Goal: Task Accomplishment & Management: Manage account settings

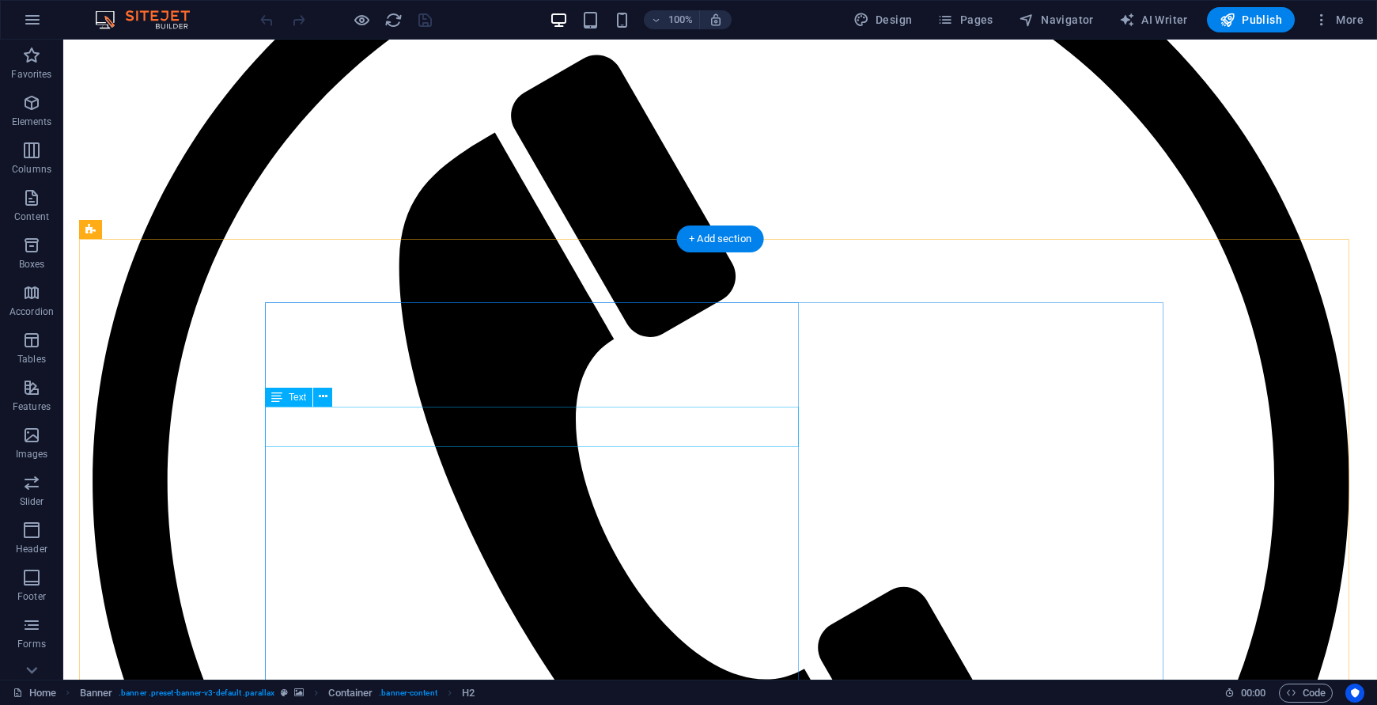
scroll to position [3955, 0]
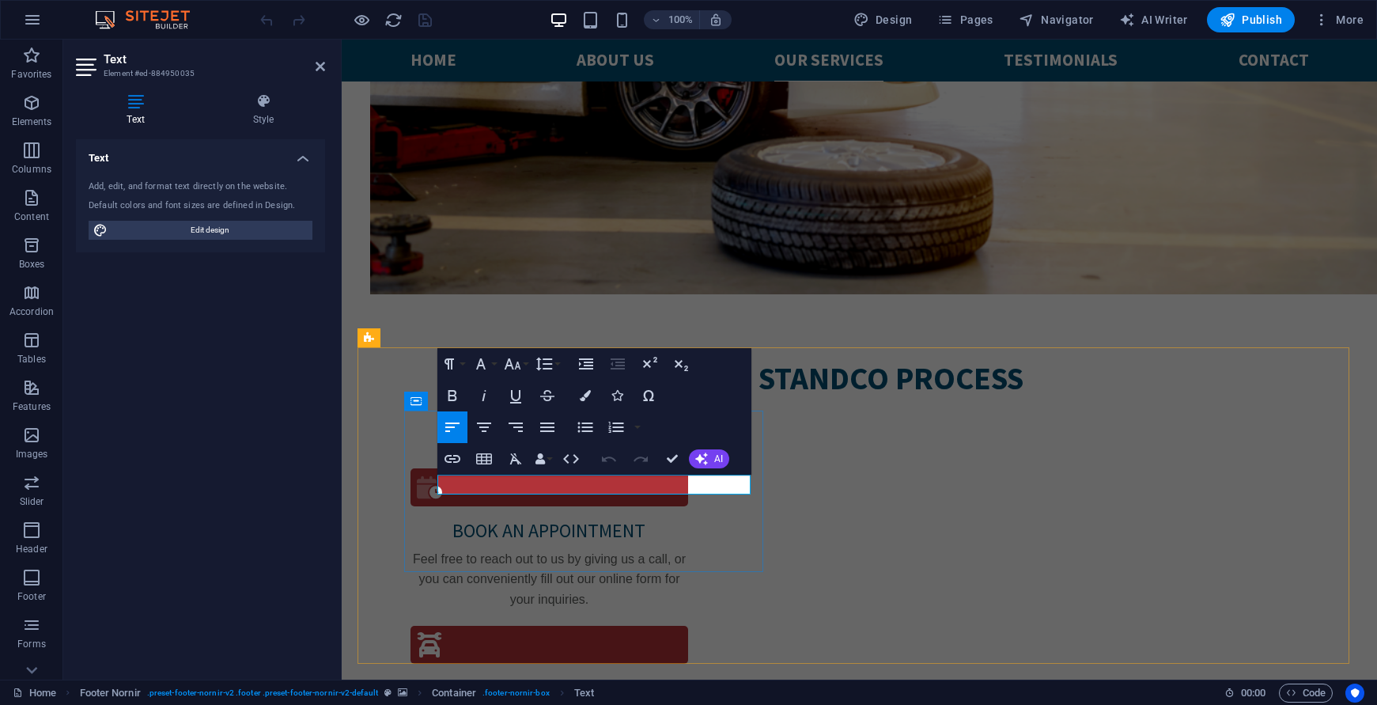
drag, startPoint x: 585, startPoint y: 486, endPoint x: 940, endPoint y: 527, distance: 357.6
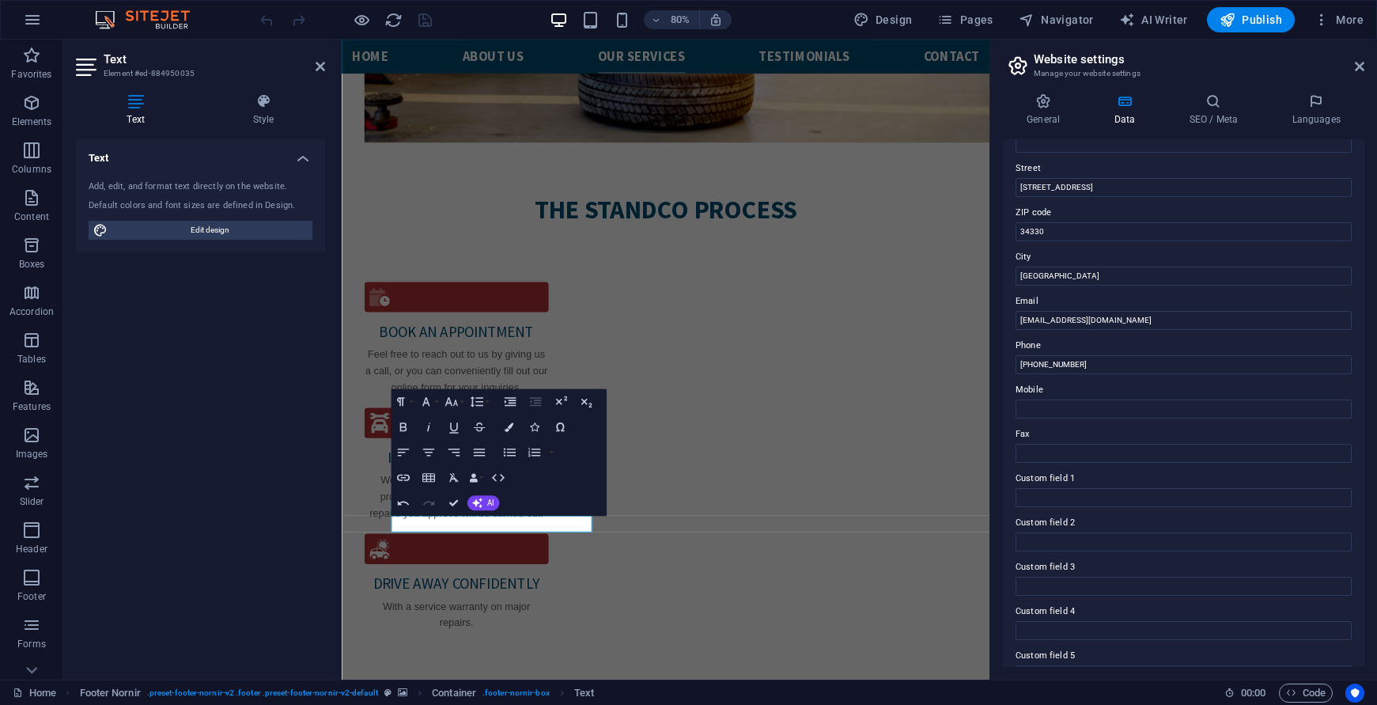
click at [1108, 244] on div "Contact data for this website. This can be used everywhere on the website and w…" at bounding box center [1183, 402] width 361 height 527
click at [1107, 230] on input "34330" at bounding box center [1183, 231] width 336 height 19
type input "34415"
click at [419, 16] on icon "save" at bounding box center [425, 20] width 18 height 18
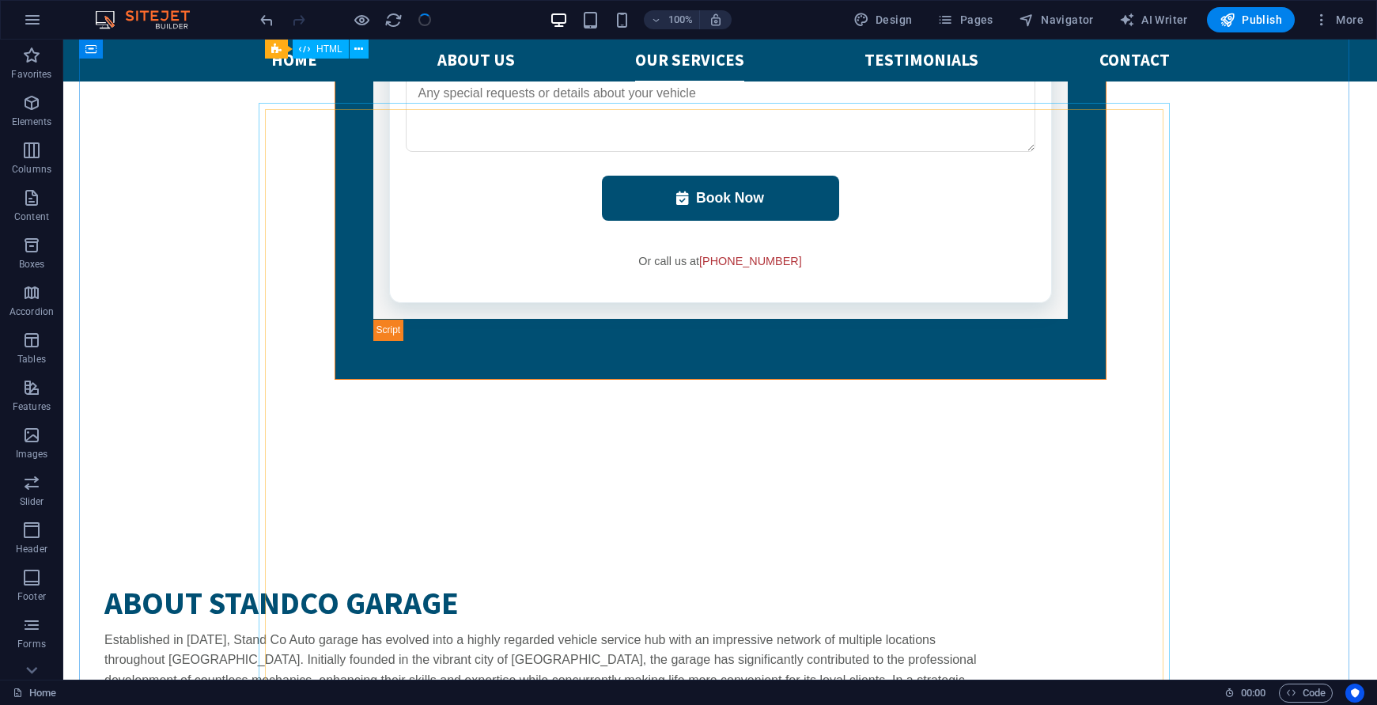
scroll to position [2611, 0]
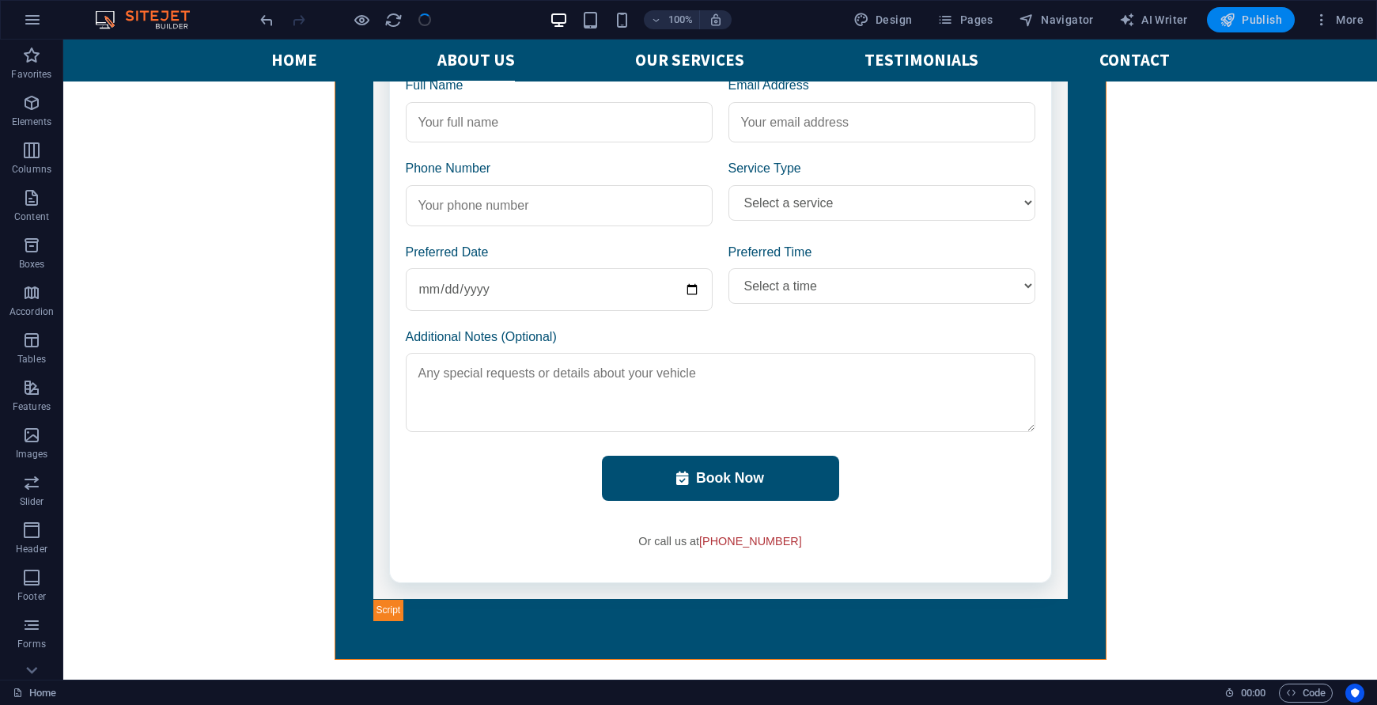
click at [1246, 19] on span "Publish" at bounding box center [1250, 20] width 62 height 16
